Goal: Find specific page/section: Find specific page/section

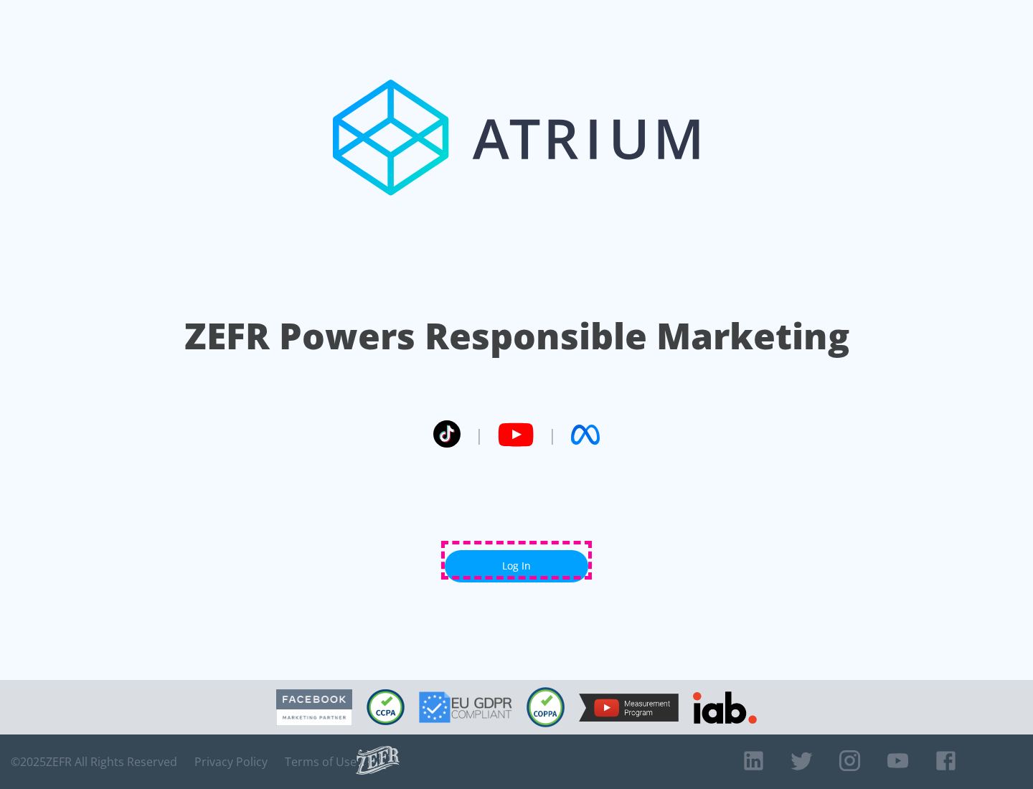
click at [517, 560] on link "Log In" at bounding box center [517, 566] width 144 height 32
